Goal: Task Accomplishment & Management: Complete application form

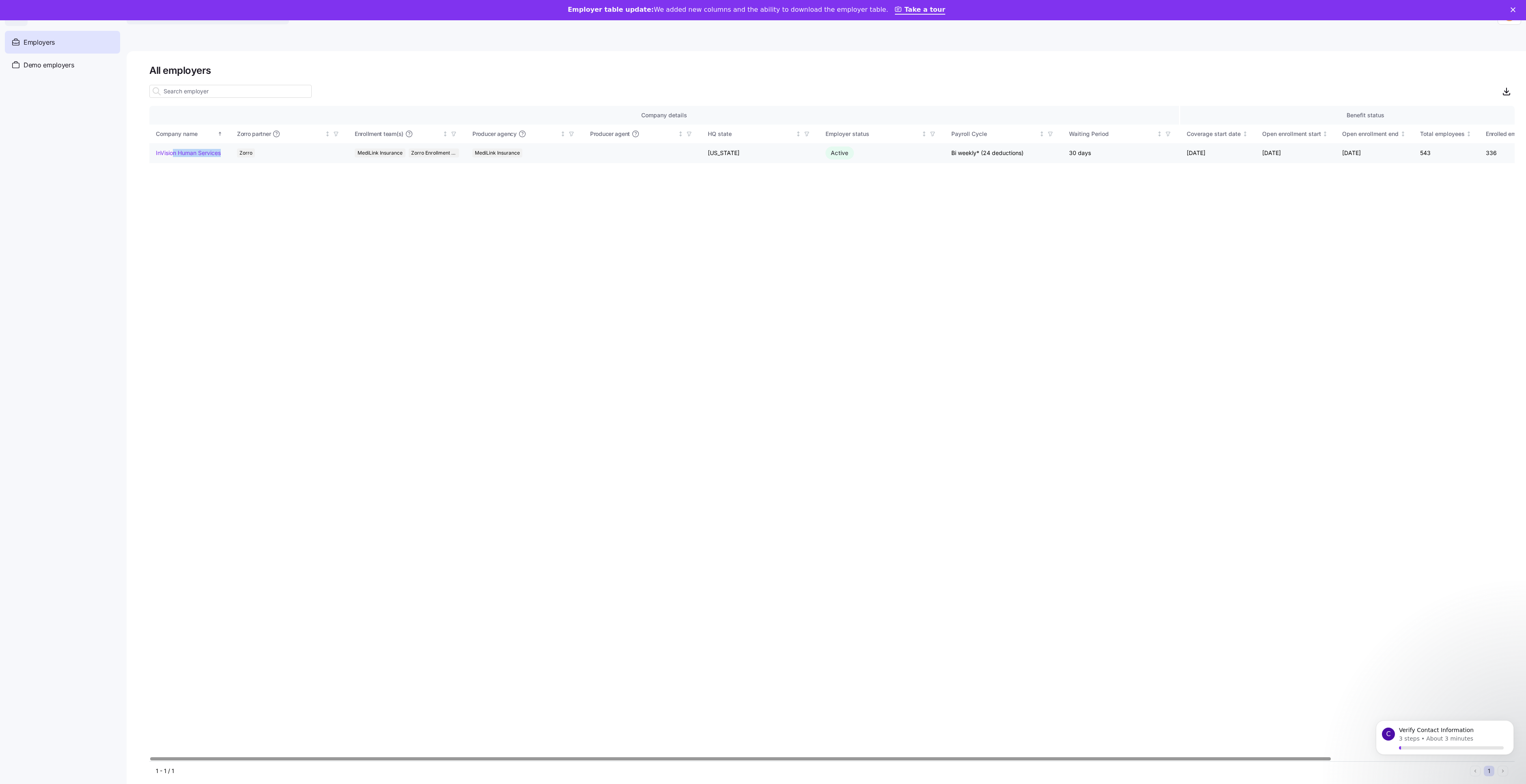
click at [217, 163] on td "InVision Human Services" at bounding box center [190, 153] width 81 height 20
click at [221, 157] on link "InVision Human Services" at bounding box center [188, 153] width 65 height 8
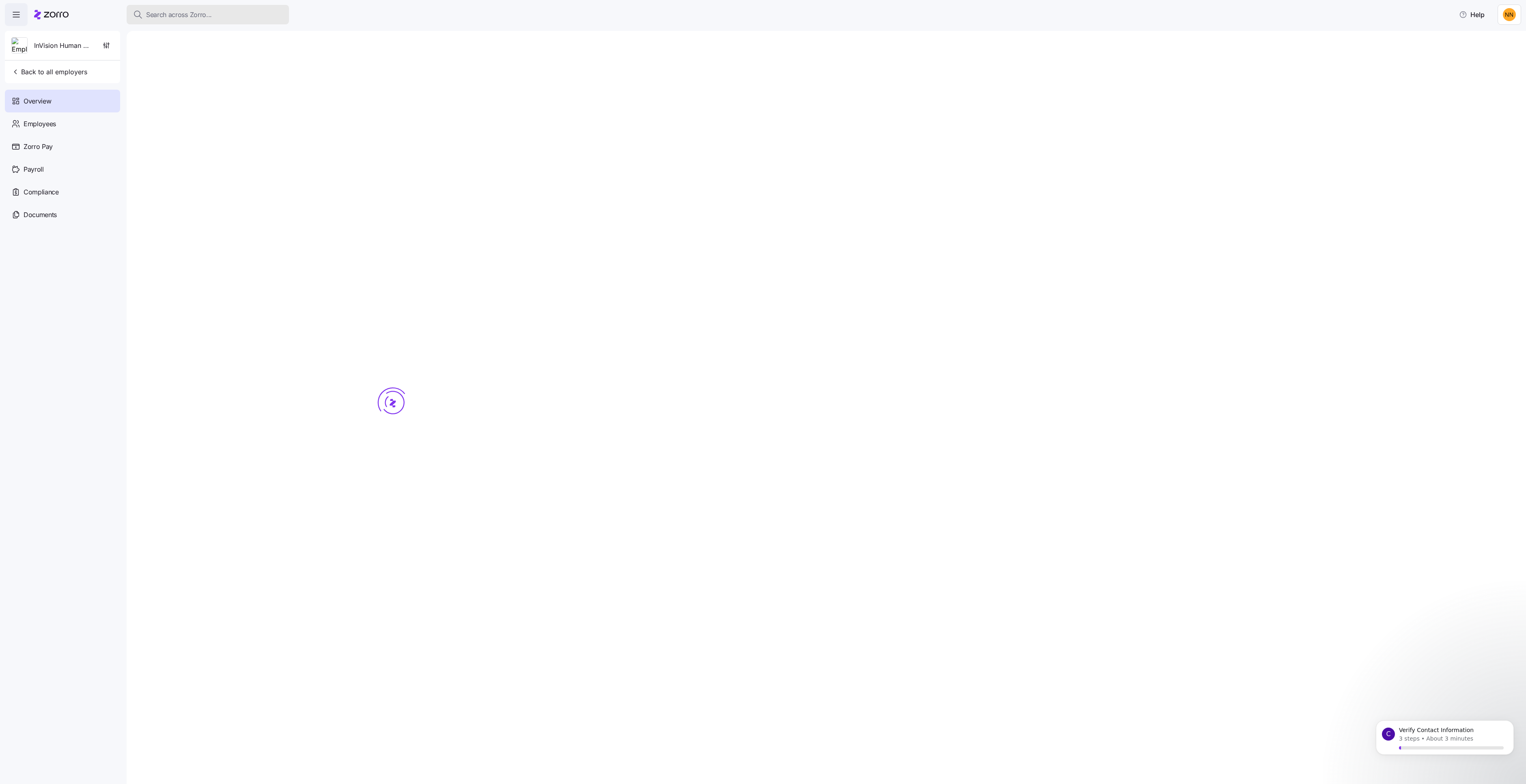
click at [283, 15] on div "Search across Zorro..." at bounding box center [208, 14] width 149 height 10
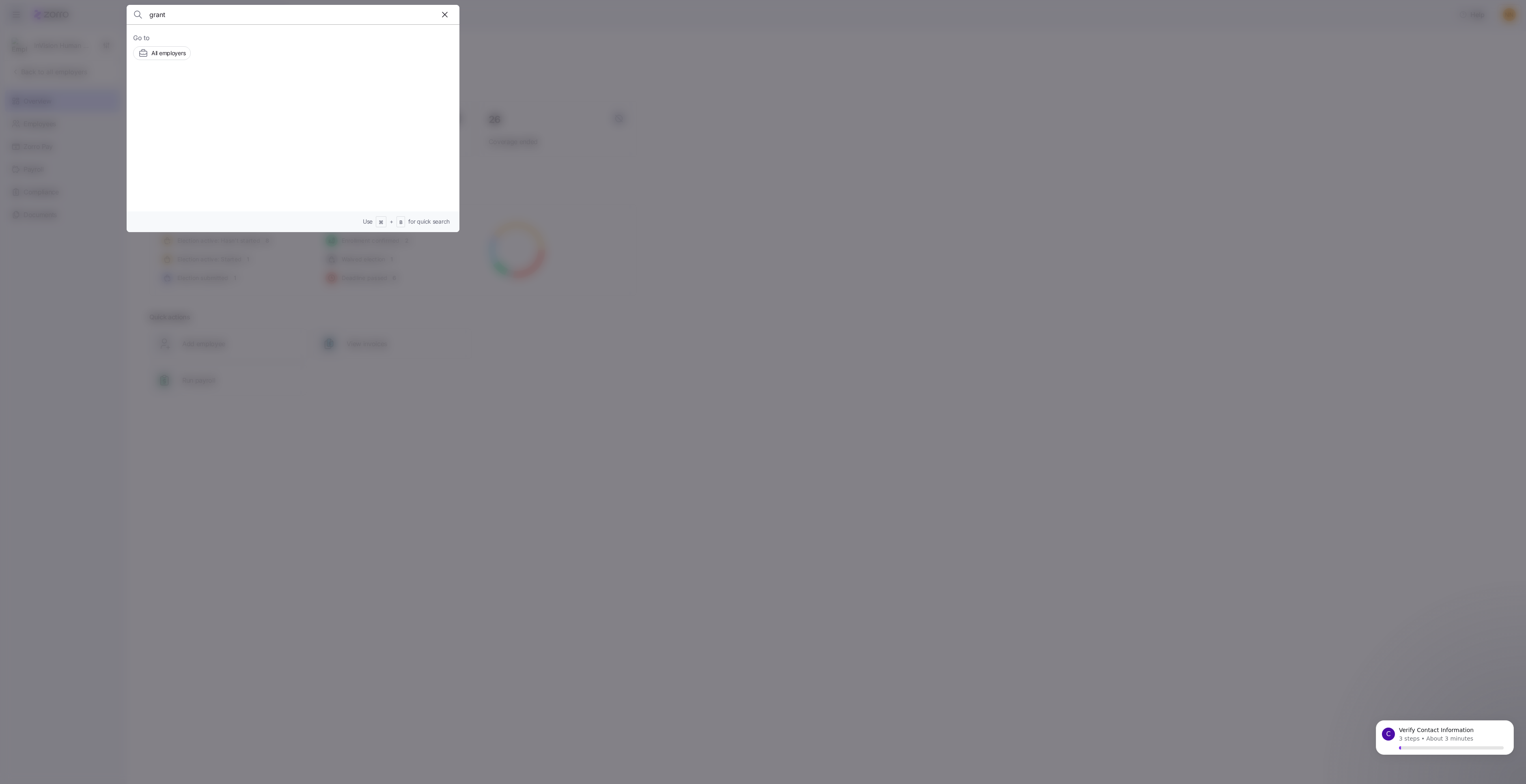
type input "grant"
click at [275, 144] on div "Employers InVision Human Services Employees" at bounding box center [266, 139] width 149 height 9
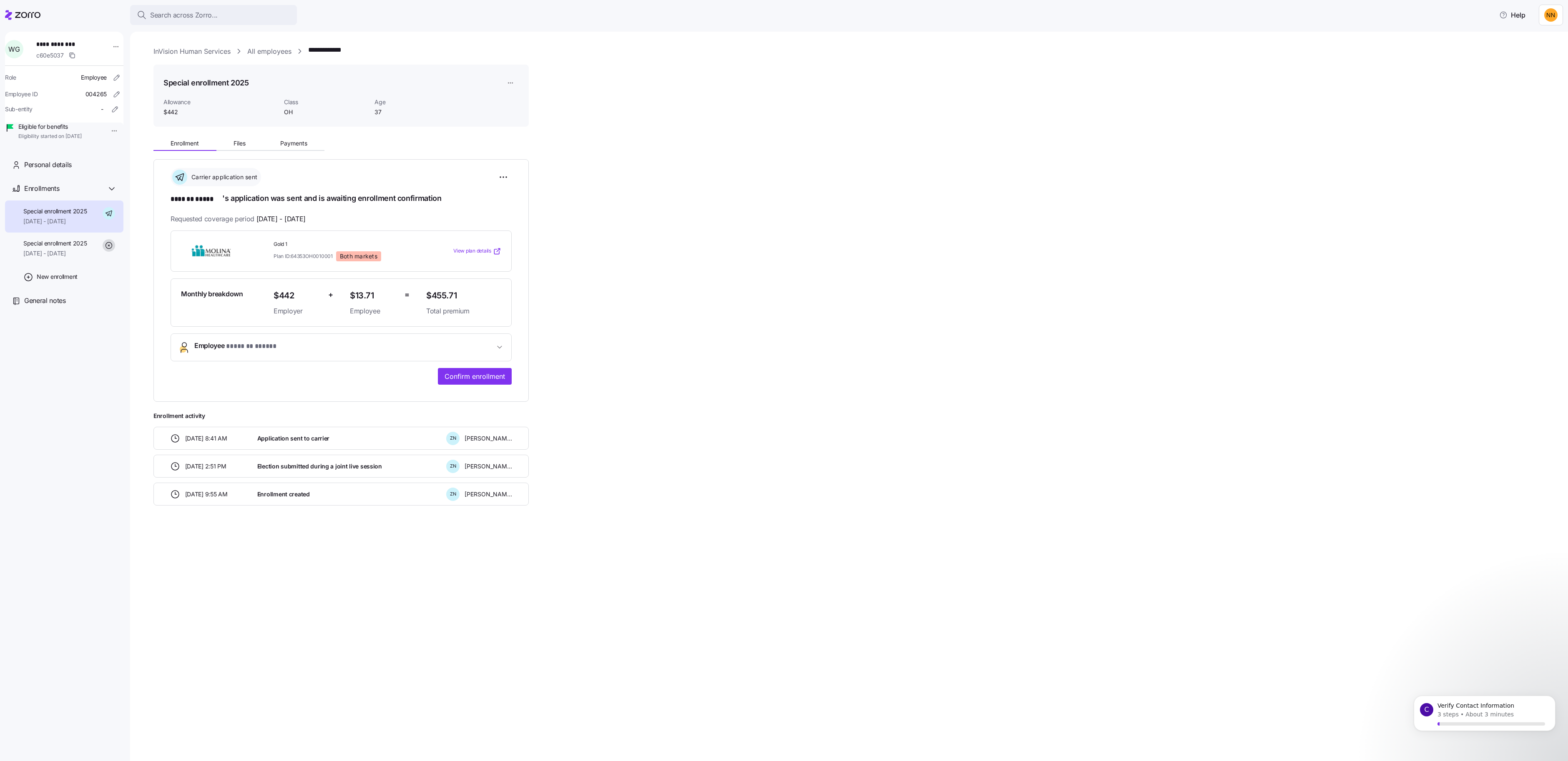
click at [338, 319] on div "Monthly breakdown $442 Employer + $13.71 Employee = $455.71 Total premium" at bounding box center [341, 302] width 327 height 34
click at [282, 354] on span "* ******* ***** *" at bounding box center [254, 347] width 56 height 13
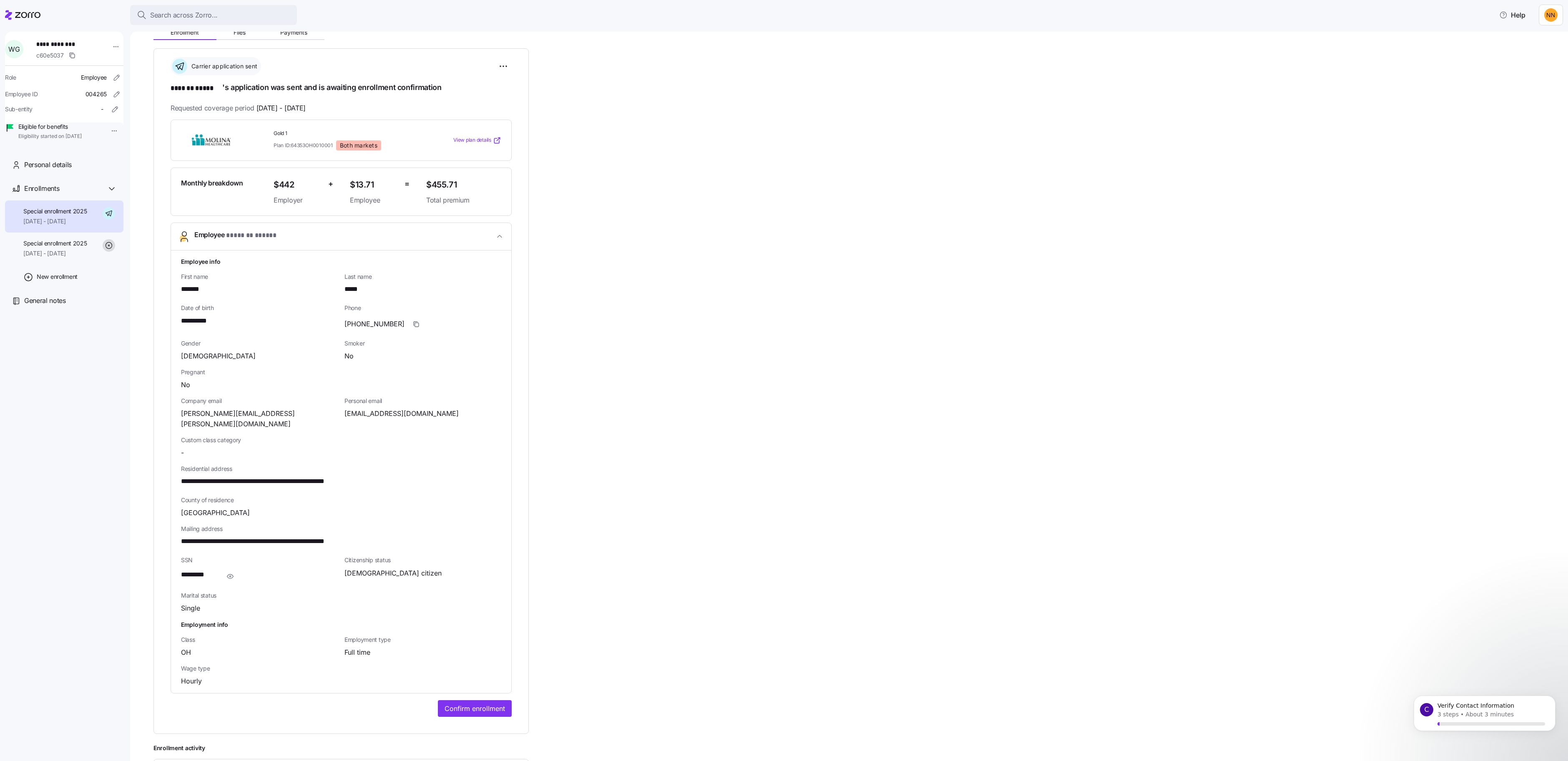
scroll to position [113, 0]
drag, startPoint x: 427, startPoint y: 524, endPoint x: 534, endPoint y: 530, distance: 107.2
click at [505, 431] on div "Personal email [EMAIL_ADDRESS][DOMAIN_NAME]" at bounding box center [422, 411] width 164 height 39
copy span "[EMAIL_ADDRESS][DOMAIN_NAME]"
click at [234, 579] on icon "button" at bounding box center [230, 574] width 9 height 10
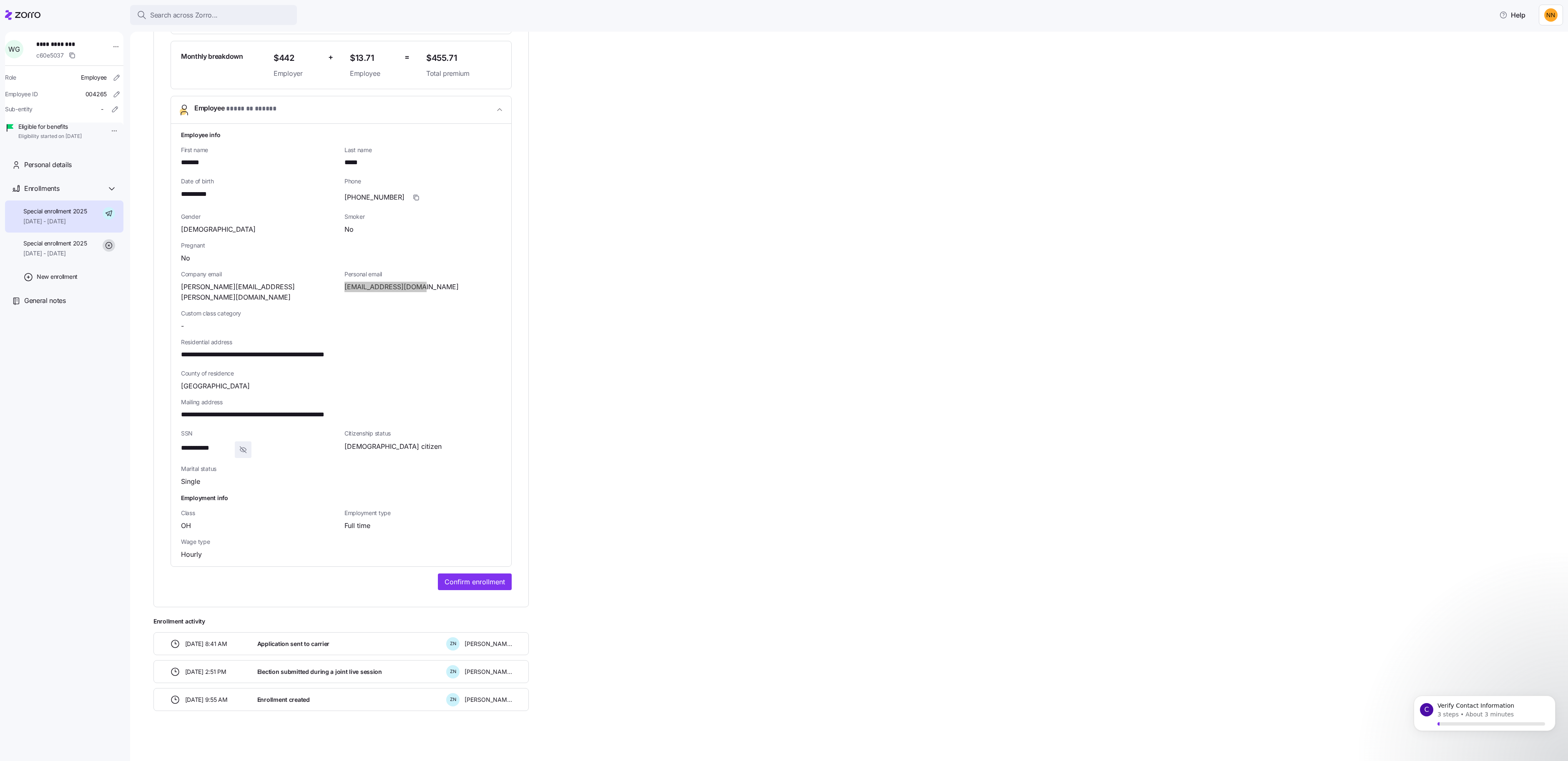
scroll to position [452, 0]
click at [505, 577] on span "Confirm enrollment" at bounding box center [474, 582] width 60 height 10
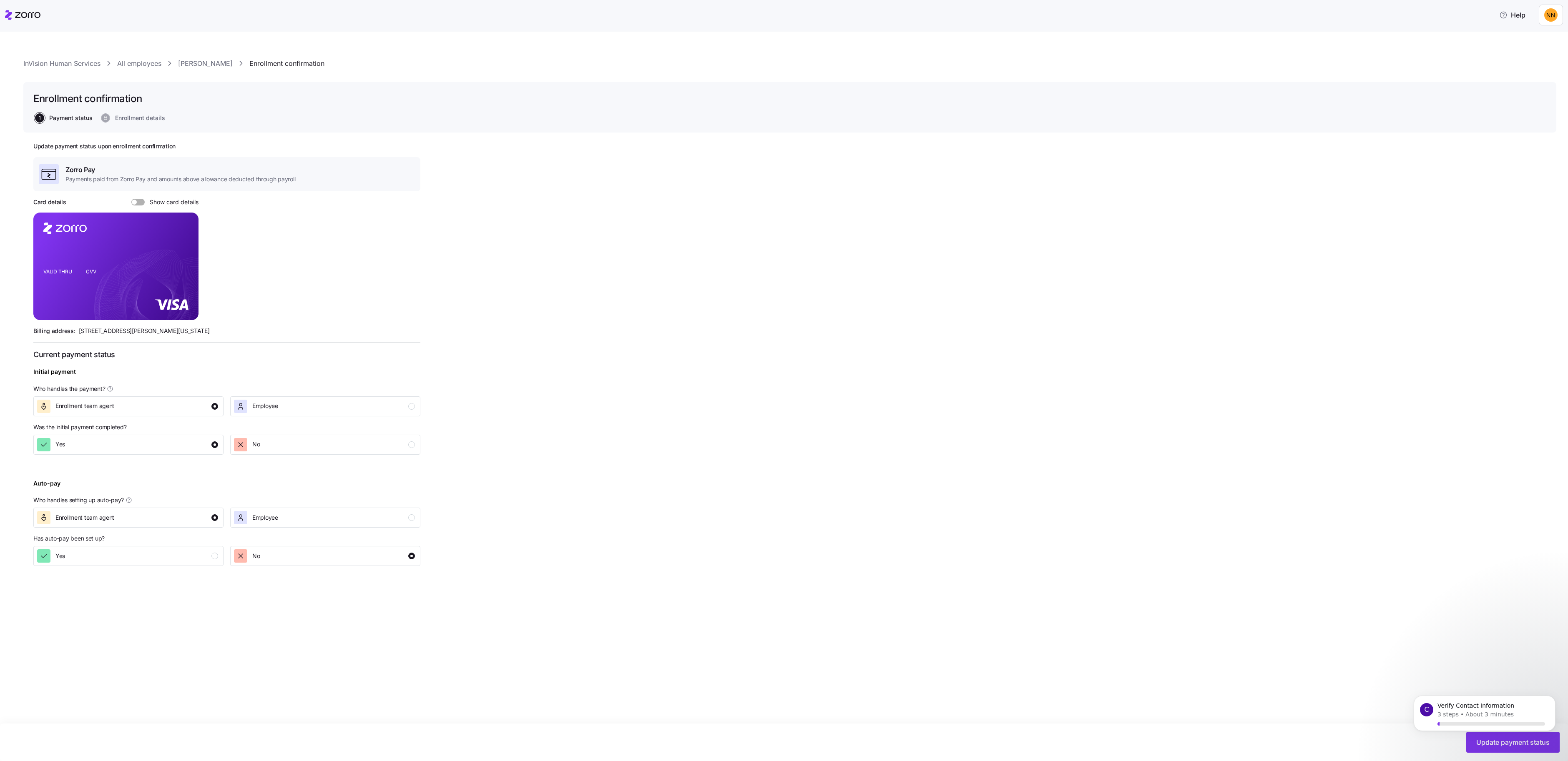
click at [145, 206] on span "Show card details" at bounding box center [172, 202] width 54 height 7
click at [131, 199] on input "Show card details" at bounding box center [131, 199] width 0 height 0
click at [218, 563] on div "Yes" at bounding box center [127, 556] width 181 height 13
click at [1473, 718] on body "C Verify Contact Information 3 steps • About 3 minutes" at bounding box center [1484, 706] width 160 height 94
click at [1508, 740] on body "C Verify Contact Information 3 steps • About 3 minutes" at bounding box center [1484, 721] width 160 height 64
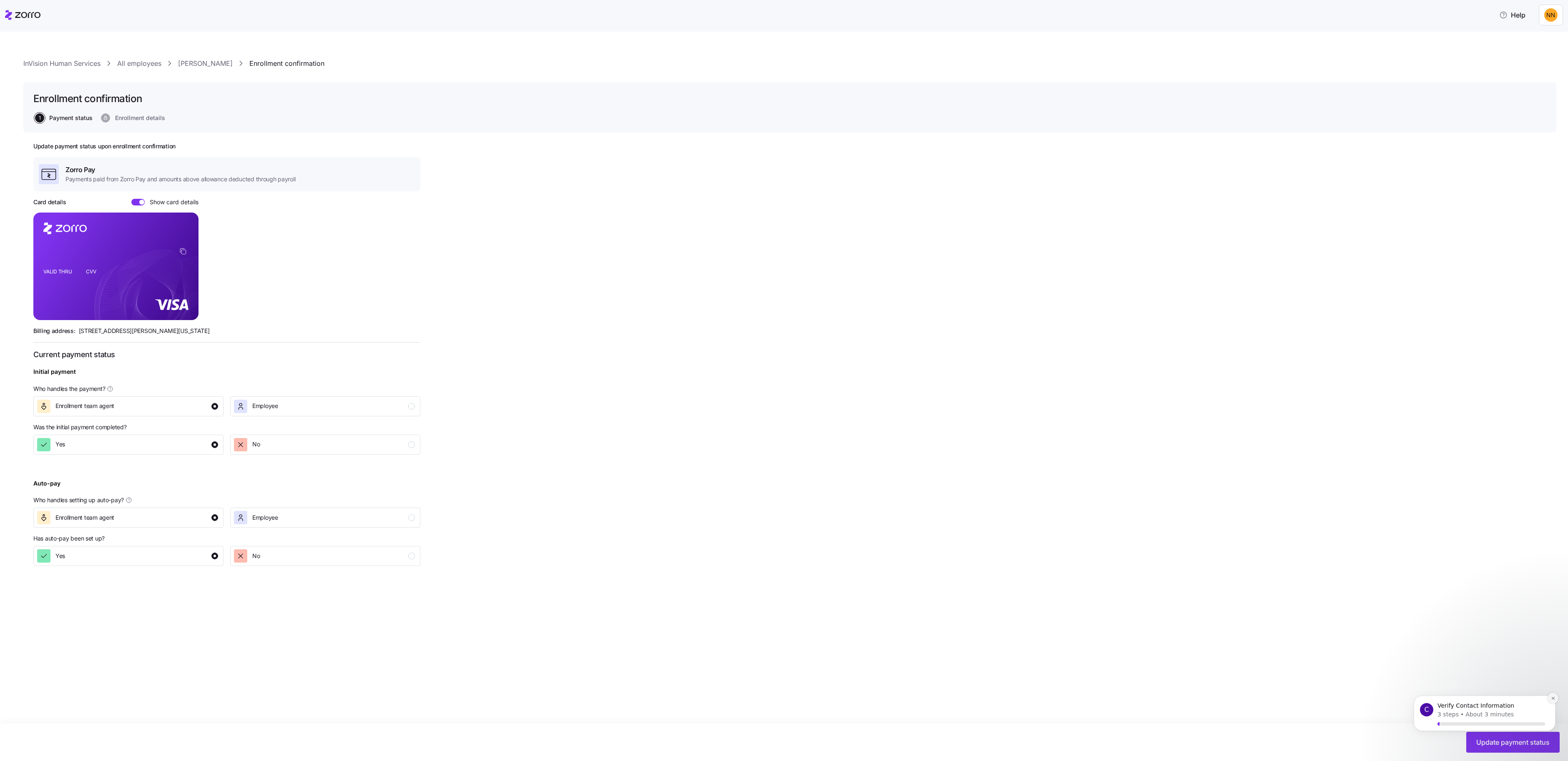
click at [1552, 696] on icon "Dismiss notification" at bounding box center [1553, 698] width 5 height 5
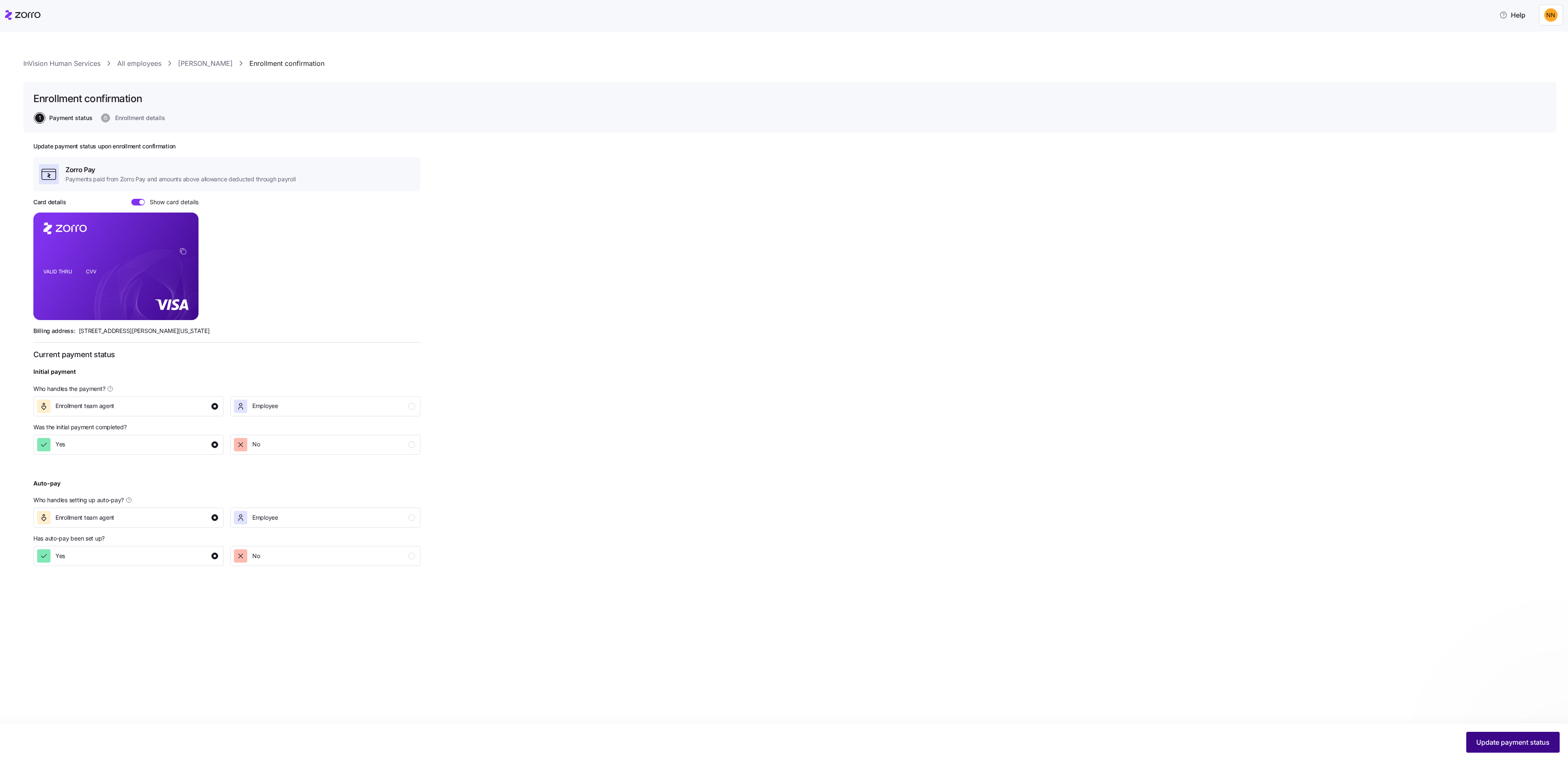
click at [1516, 737] on span "Update payment status" at bounding box center [1513, 742] width 74 height 10
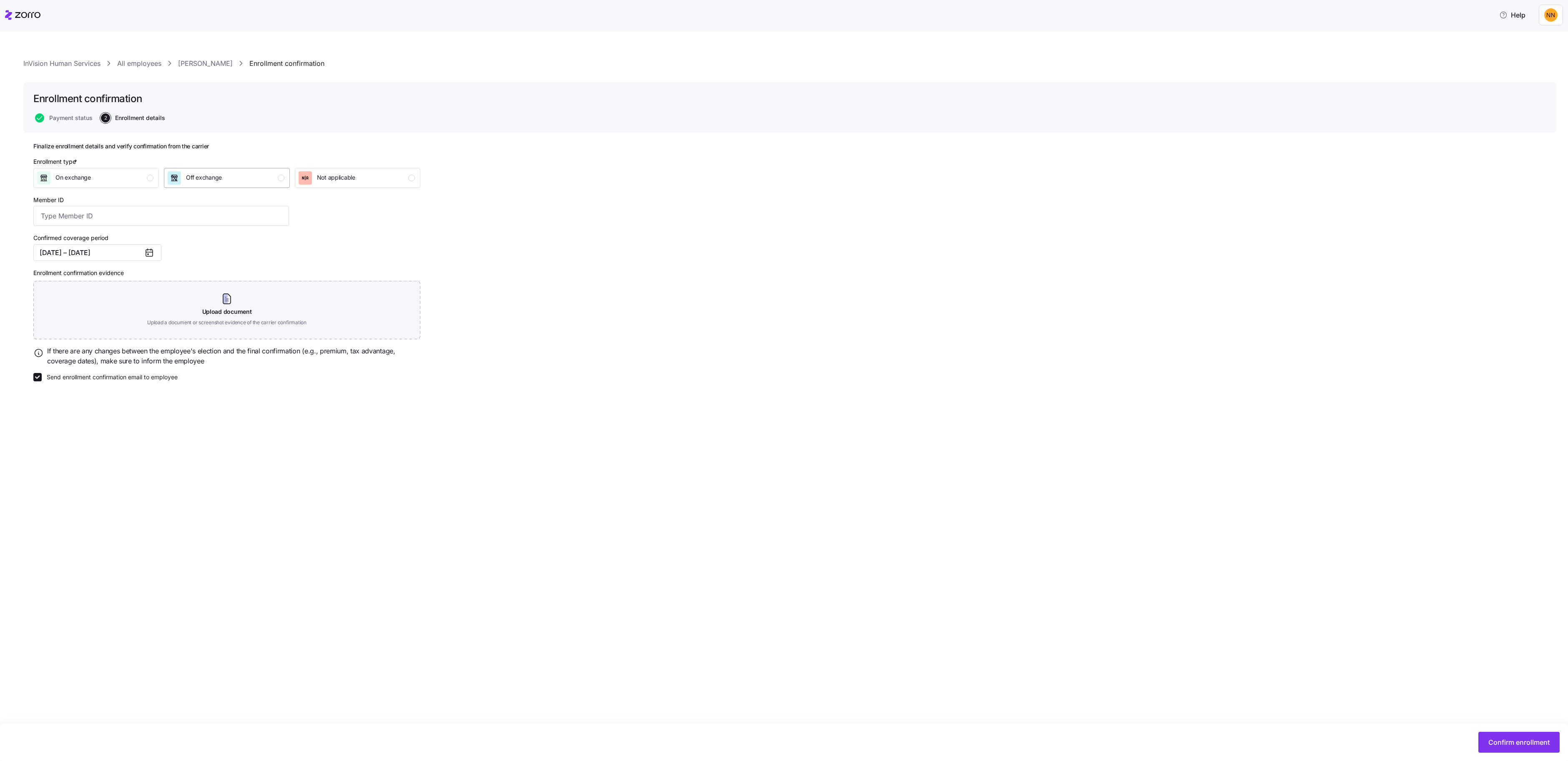
click at [222, 182] on span "Off exchange" at bounding box center [204, 178] width 36 height 9
click at [284, 185] on div "Off exchange" at bounding box center [225, 178] width 116 height 13
click at [392, 191] on div "Enrollment type * On exchange Off exchange Not applicable" at bounding box center [226, 173] width 394 height 38
click at [355, 182] on span "Not applicable" at bounding box center [336, 178] width 38 height 9
click at [284, 185] on div "Off exchange" at bounding box center [225, 178] width 116 height 13
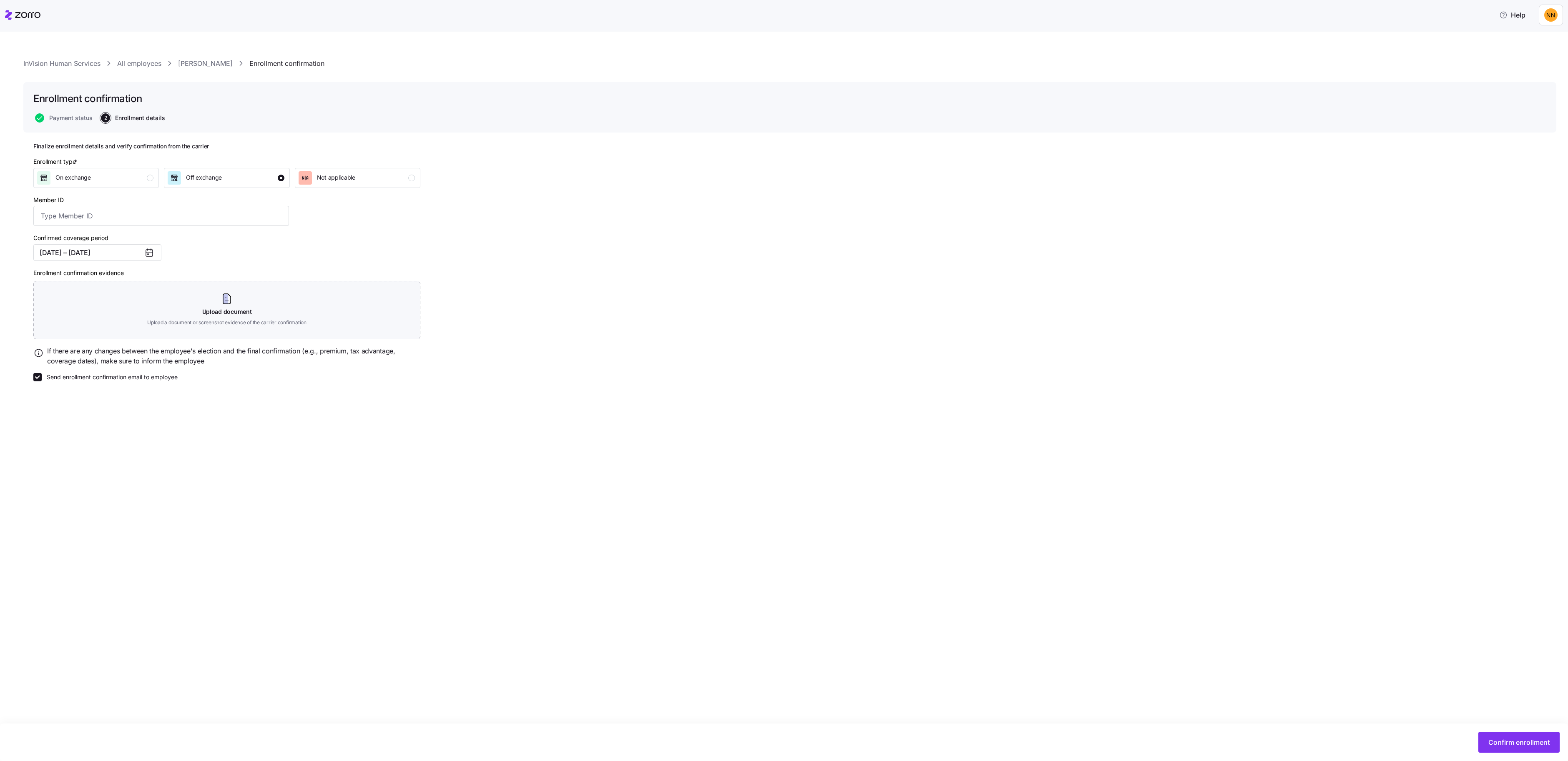
click at [1475, 723] on div "Confirm enrollment" at bounding box center [784, 742] width 1568 height 38
click at [187, 229] on div "Member ID" at bounding box center [161, 210] width 262 height 38
click at [153, 185] on div "On exchange" at bounding box center [95, 178] width 116 height 13
click at [1513, 737] on span "Confirm enrollment" at bounding box center [1519, 742] width 61 height 10
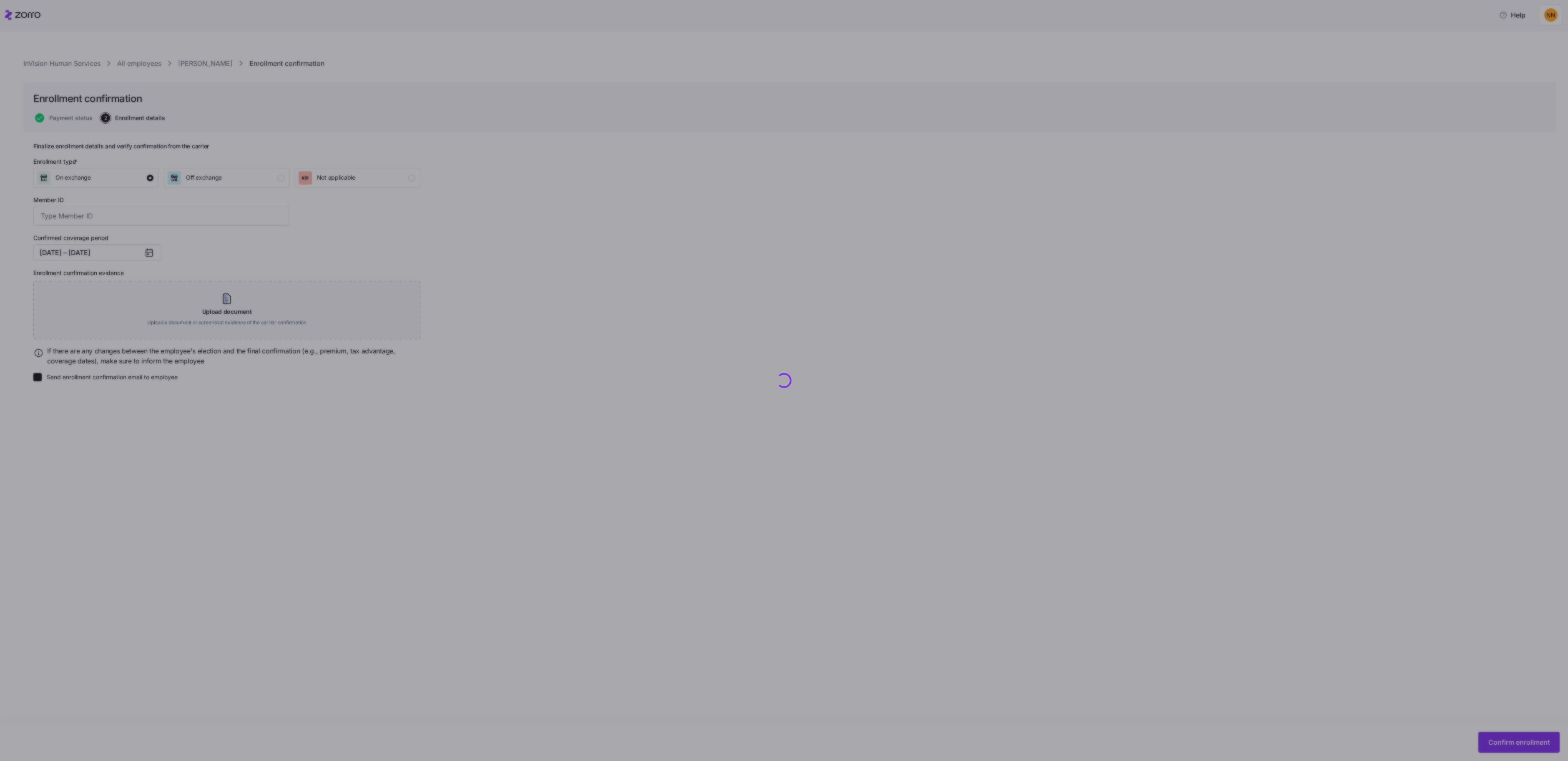
checkbox input "false"
